Goal: Navigation & Orientation: Find specific page/section

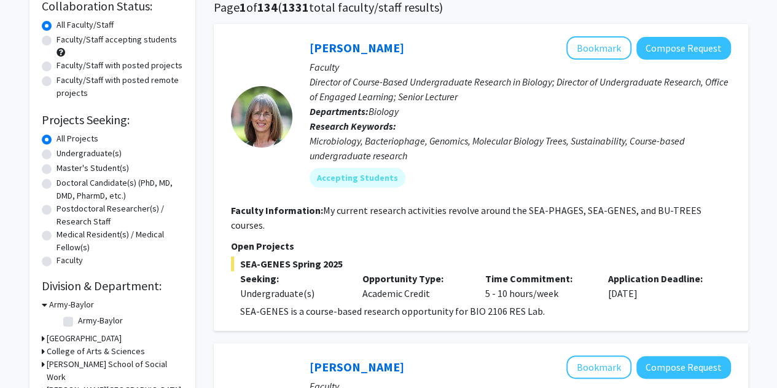
scroll to position [106, 0]
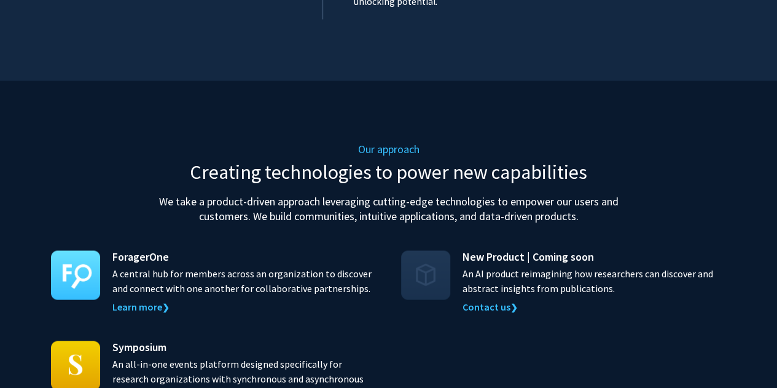
scroll to position [1112, 0]
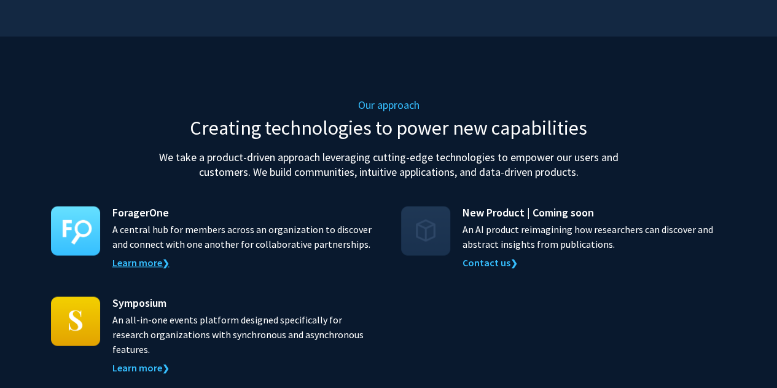
click at [162, 256] on link "Learn more ❯" at bounding box center [140, 262] width 57 height 12
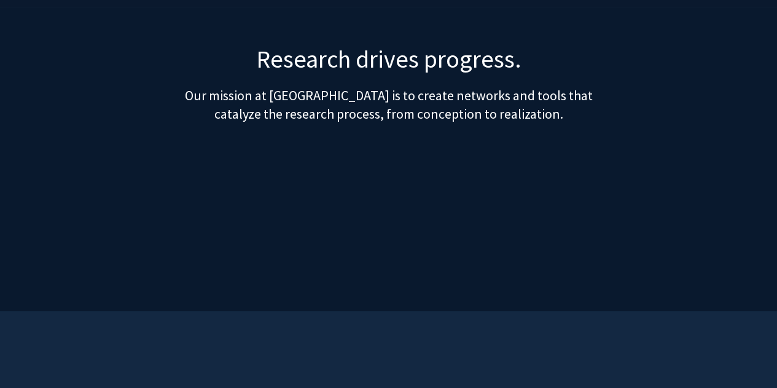
scroll to position [0, 0]
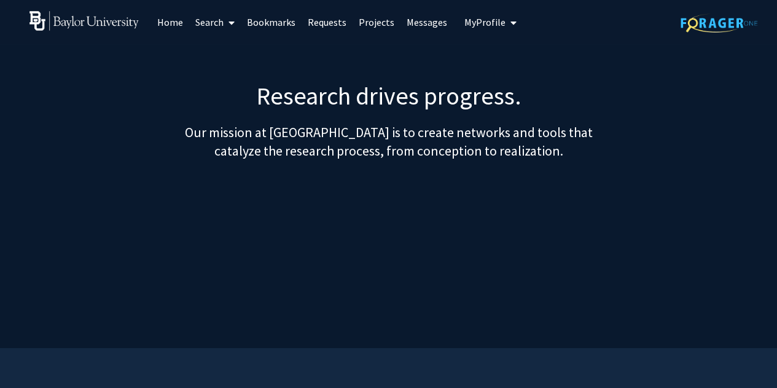
click at [227, 19] on span at bounding box center [229, 22] width 11 height 43
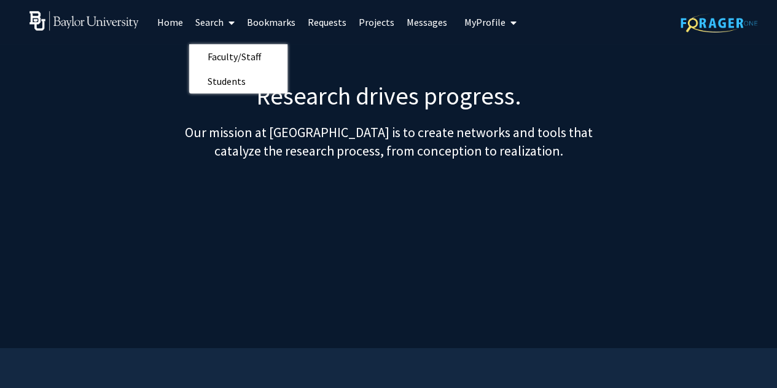
click at [361, 18] on link "Projects" at bounding box center [377, 22] width 48 height 43
